Goal: Task Accomplishment & Management: Use online tool/utility

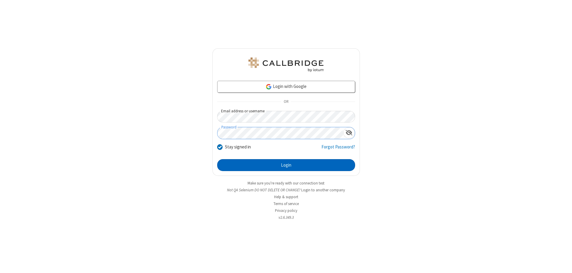
click at [286, 165] on button "Login" at bounding box center [286, 165] width 138 height 12
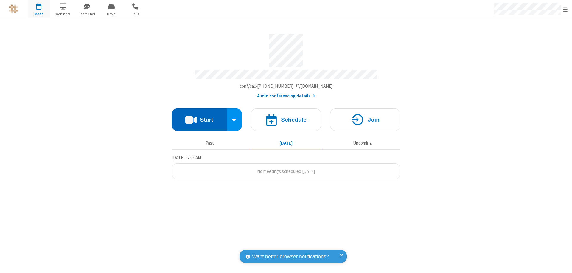
click at [199, 117] on button "Start" at bounding box center [199, 119] width 55 height 22
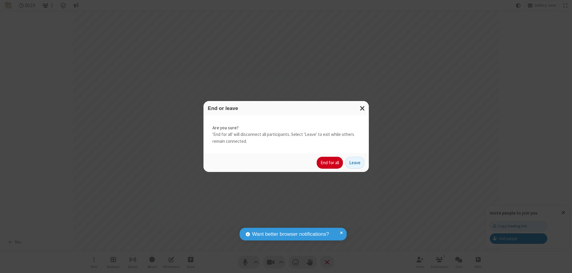
click at [330, 163] on button "End for all" at bounding box center [330, 163] width 26 height 12
